Goal: Register for event/course

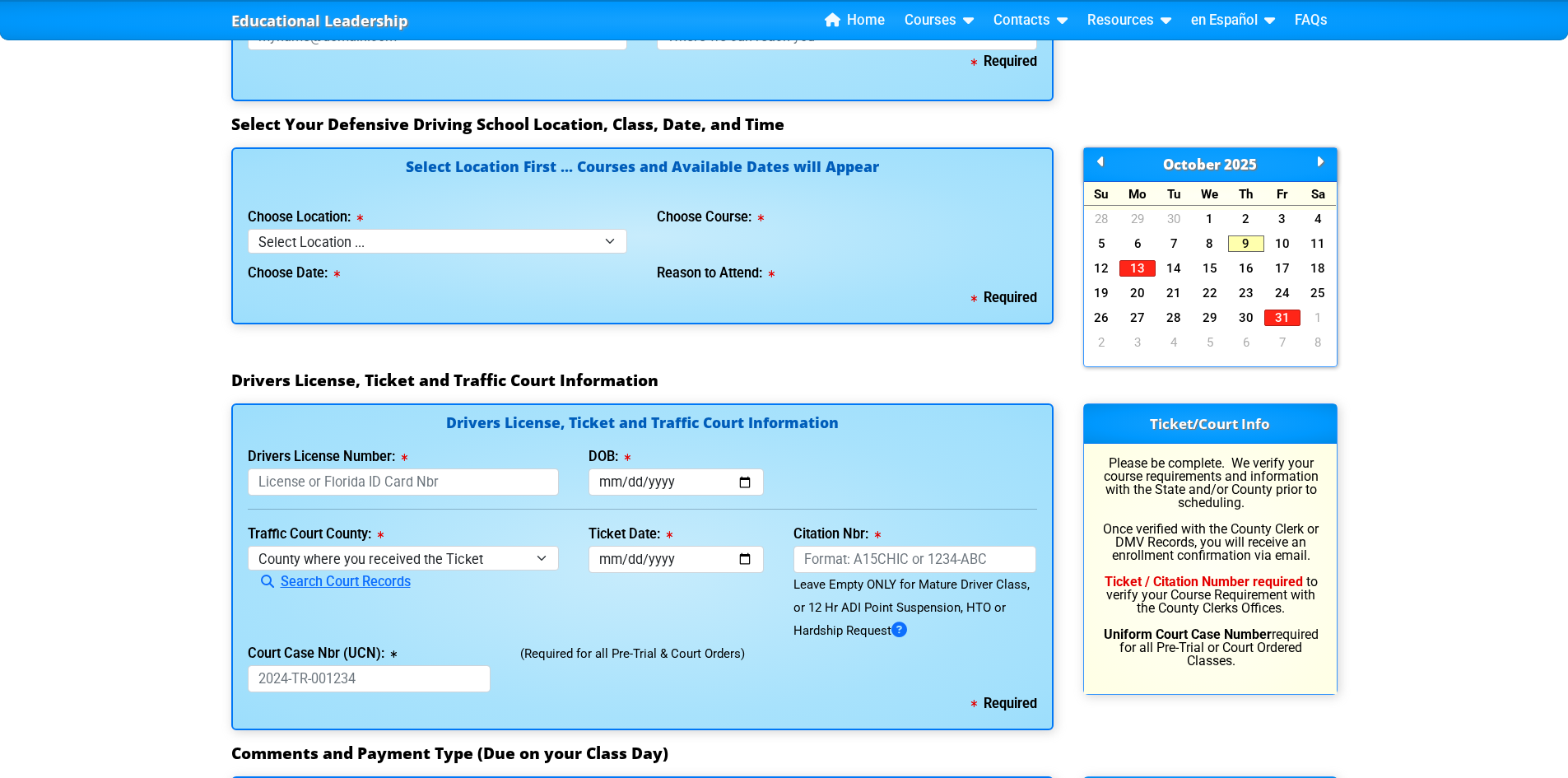
scroll to position [1433, 0]
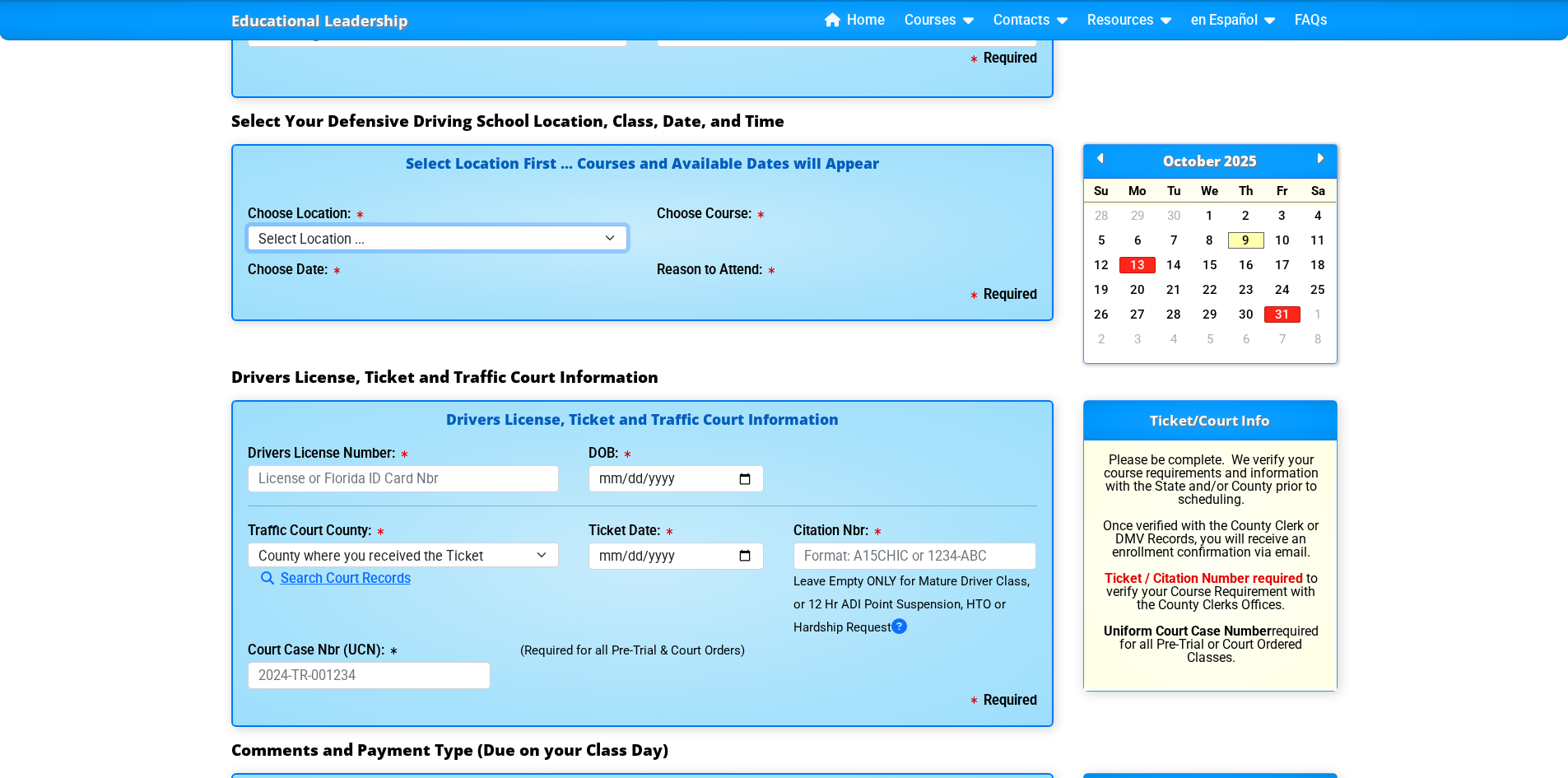
click at [612, 234] on select "Select Location ... Tampa Orlando Kissimmee Tampa - en español Kissimmee - en e…" at bounding box center [438, 238] width 380 height 24
select select "2"
click at [248, 226] on select "Select Location ... Tampa Orlando Kissimmee Tampa - en español Kissimmee - en e…" at bounding box center [438, 238] width 380 height 24
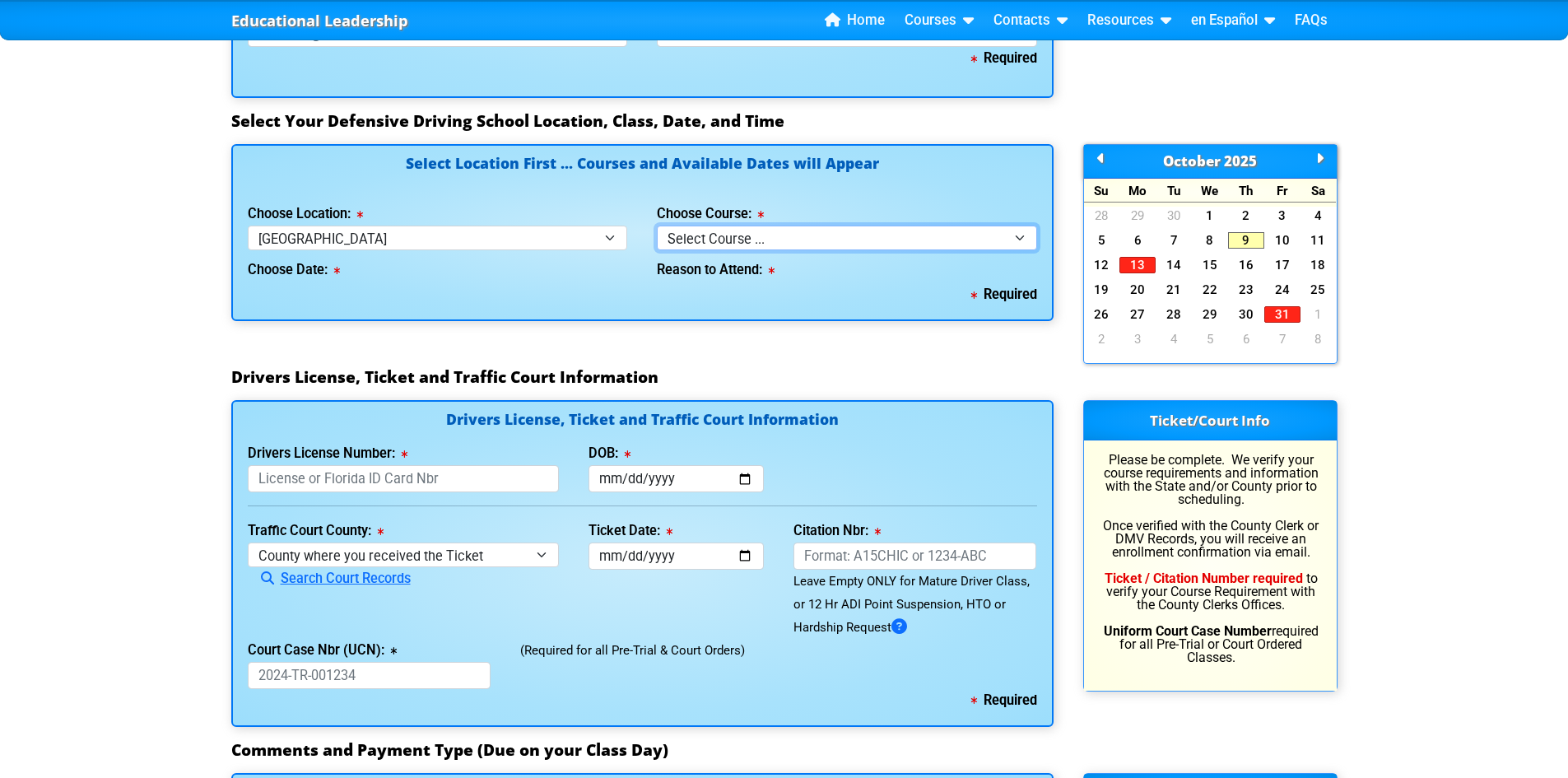
click at [1020, 239] on select "Select Course ... 4 Hour BDI Class (Basic Course & TCAC) 4 Hour Under 25 Class …" at bounding box center [847, 238] width 380 height 24
select select "1"
click at [657, 226] on select "Select Course ... 4 Hour BDI Class (Basic Course & TCAC) 4 Hour Under 25 Class …" at bounding box center [847, 238] width 380 height 24
select select
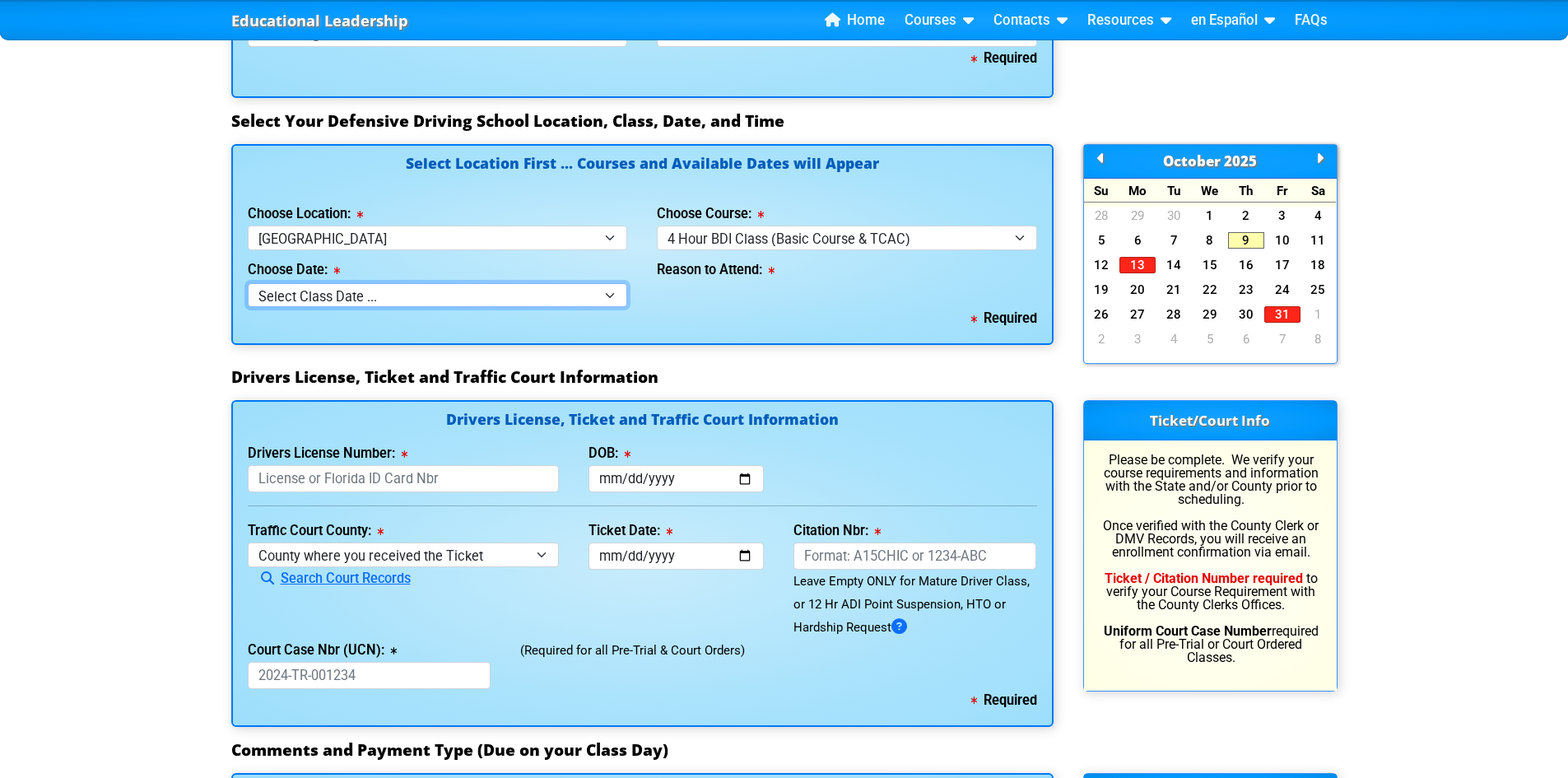
click at [609, 298] on select "Select Class Date ... Oct 11 -- (Saturday from 9:30am-1:30pm) Oct 18 -- (Saturd…" at bounding box center [438, 295] width 380 height 24
click at [1450, 286] on div "Educational Leadership Home Courses Certified Defensive Driving Courses 4-Hour …" at bounding box center [784, 87] width 1568 height 3039
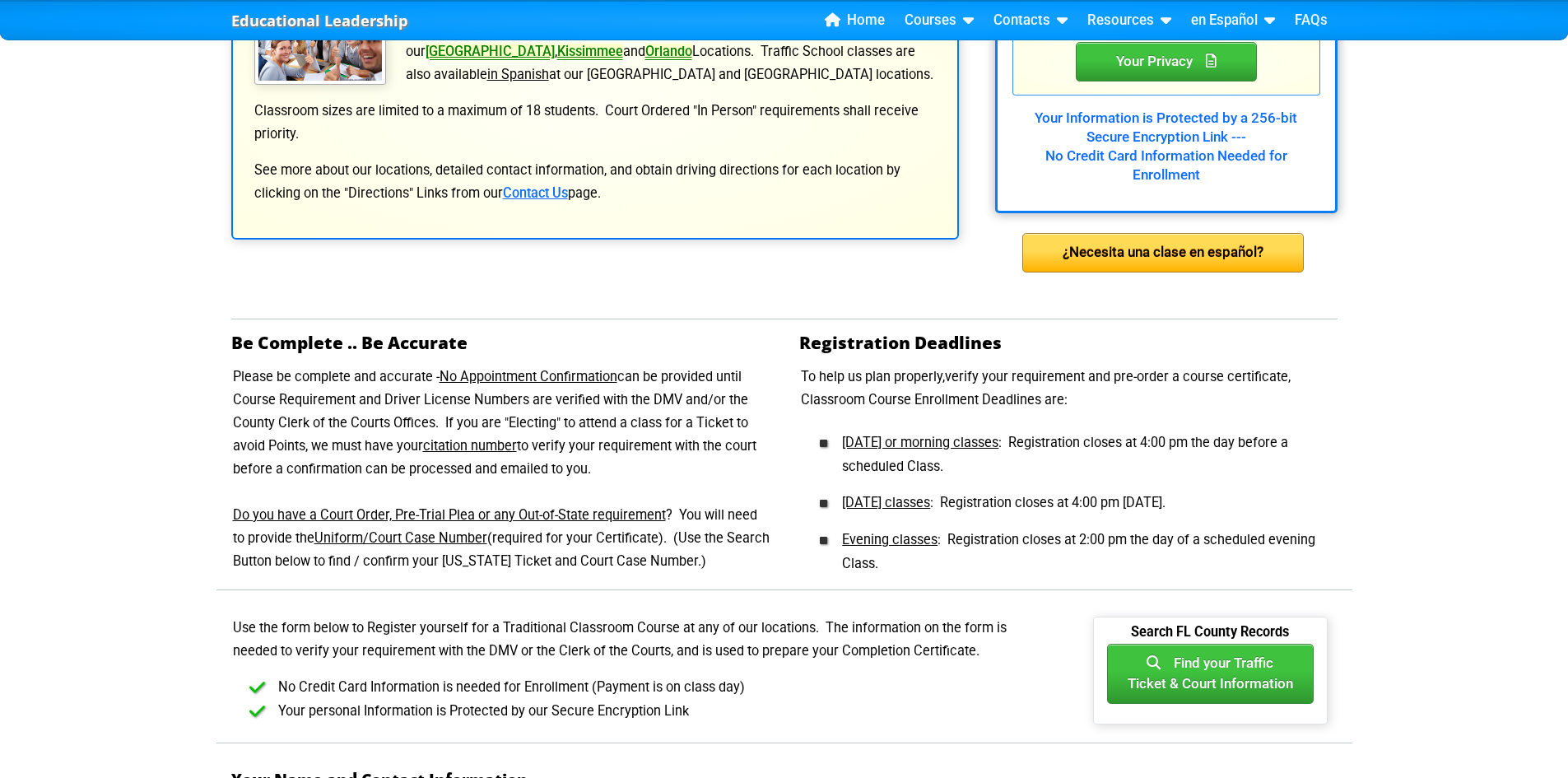
scroll to position [403, 0]
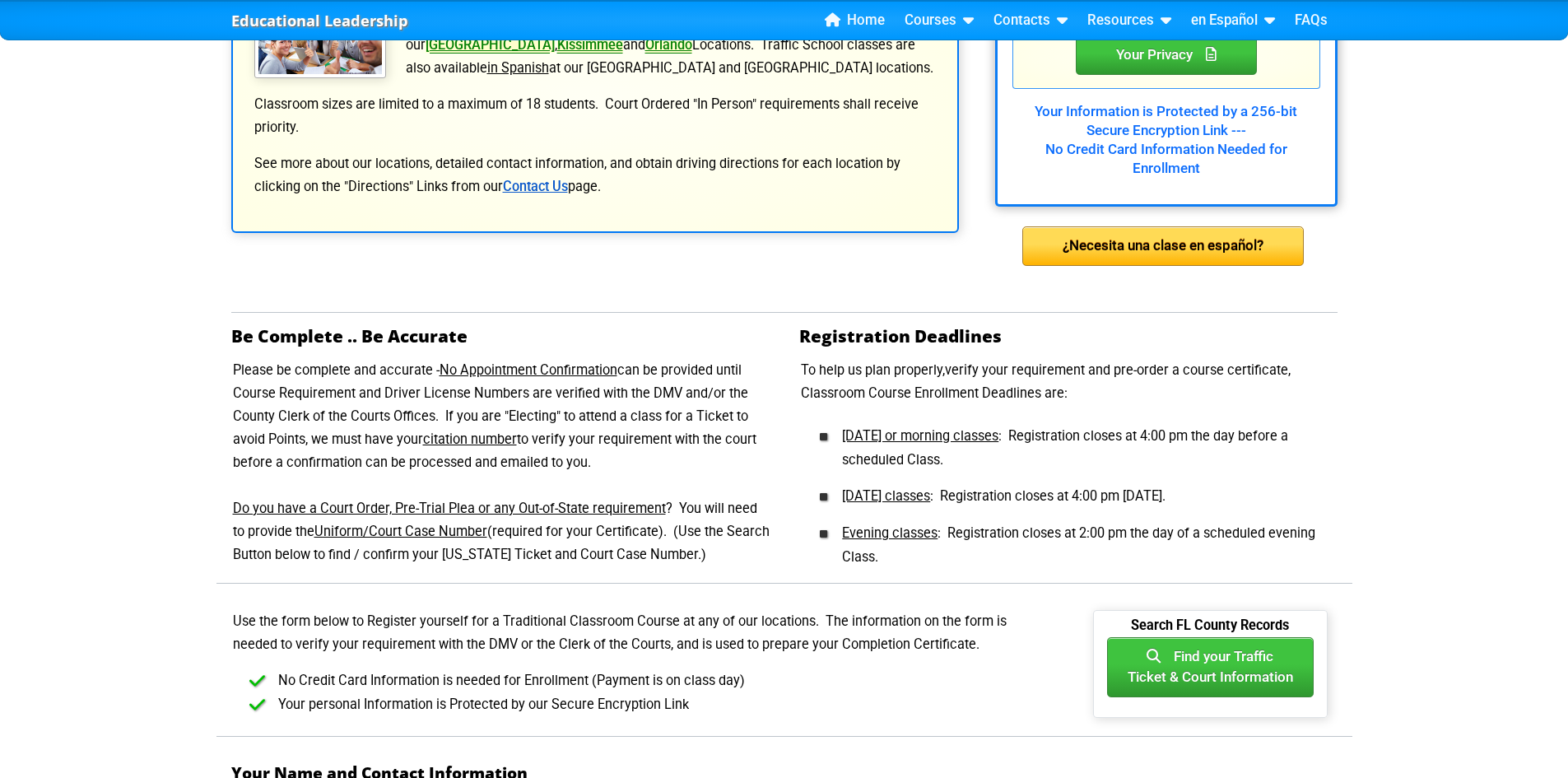
click at [545, 185] on link "Contact Us" at bounding box center [535, 186] width 65 height 16
